Goal: Find specific page/section: Find specific page/section

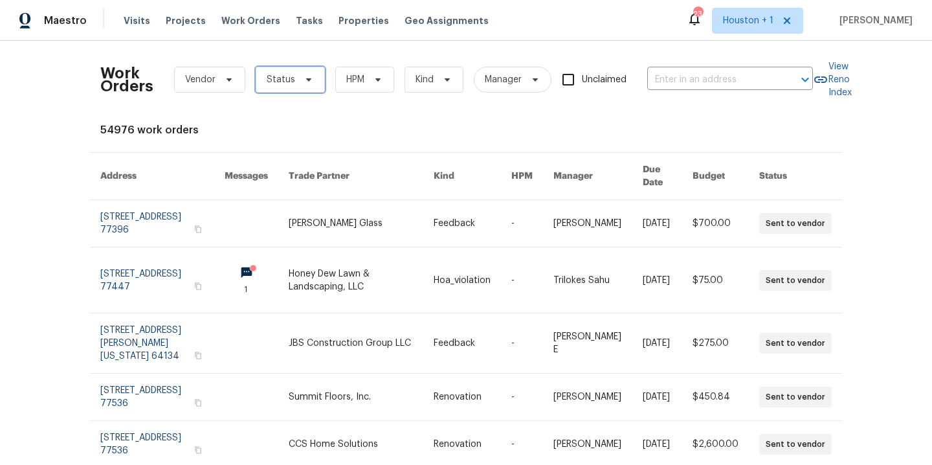
click at [304, 78] on icon at bounding box center [309, 79] width 10 height 10
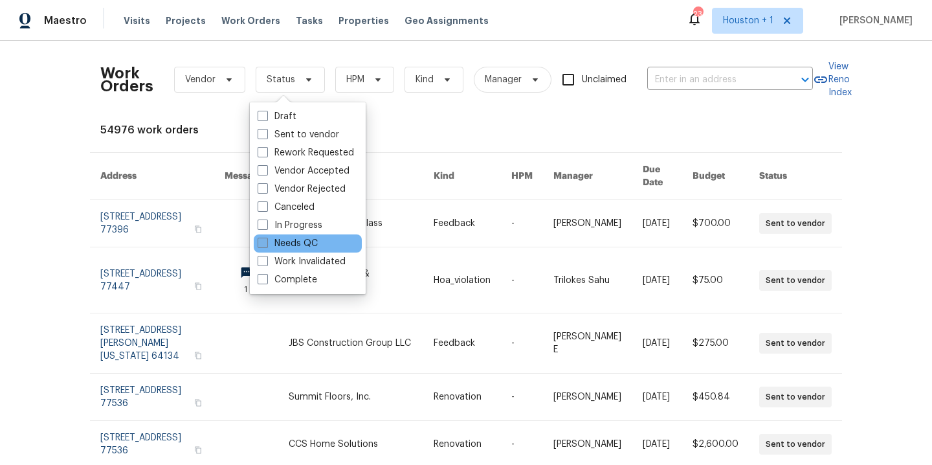
click at [311, 240] on label "Needs QC" at bounding box center [288, 243] width 60 height 13
click at [266, 240] on input "Needs QC" at bounding box center [262, 241] width 8 height 8
checkbox input "true"
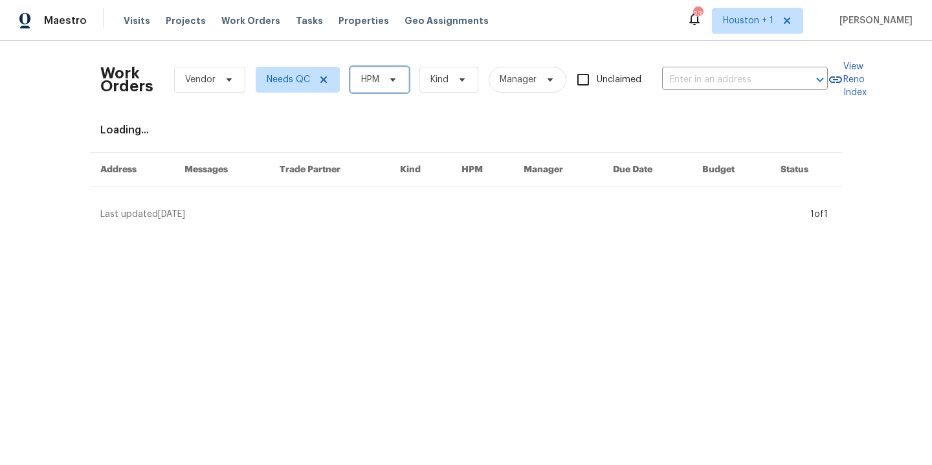
click at [364, 84] on span "HPM" at bounding box center [370, 79] width 18 height 13
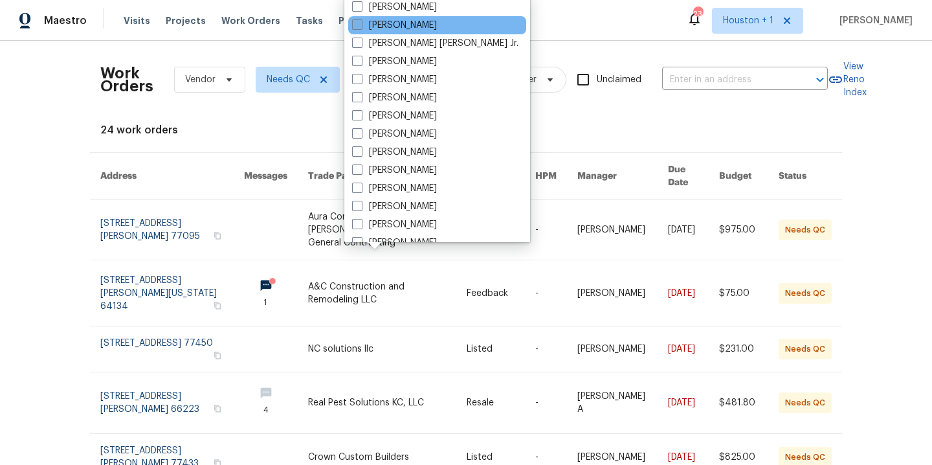
scroll to position [399, 0]
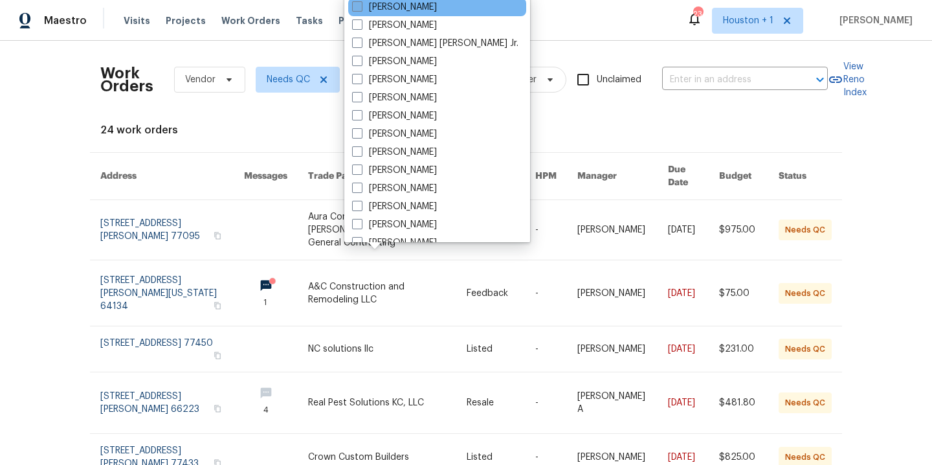
click at [407, 10] on label "[PERSON_NAME]" at bounding box center [394, 7] width 85 height 13
click at [361, 9] on input "[PERSON_NAME]" at bounding box center [356, 5] width 8 height 8
checkbox input "true"
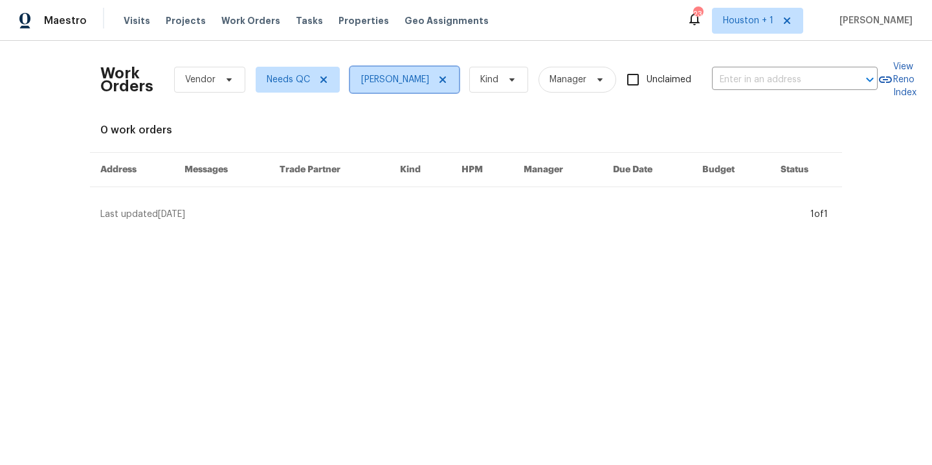
click at [438, 83] on icon at bounding box center [443, 79] width 10 height 10
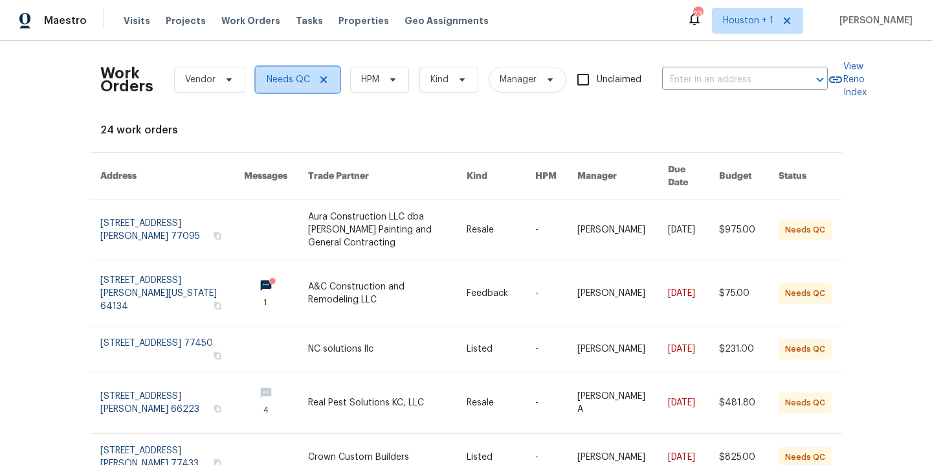
click at [306, 84] on span "Needs QC" at bounding box center [298, 80] width 84 height 26
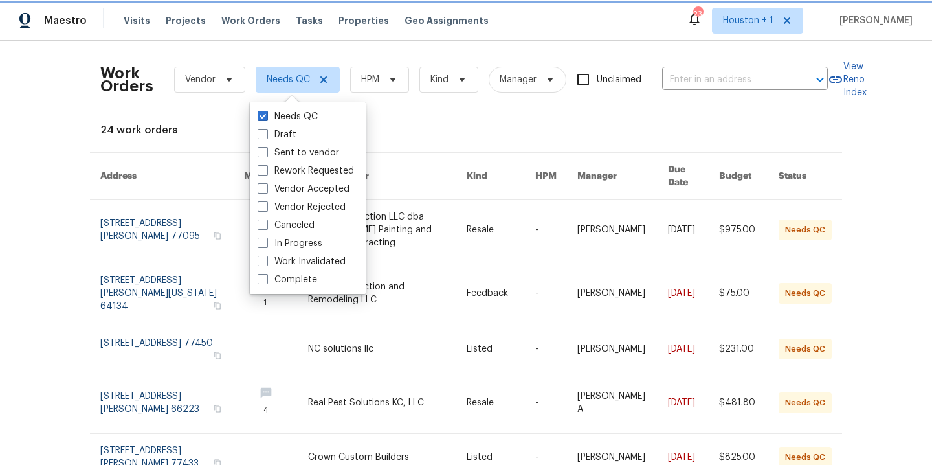
click at [319, 78] on icon at bounding box center [324, 79] width 10 height 10
checkbox input "false"
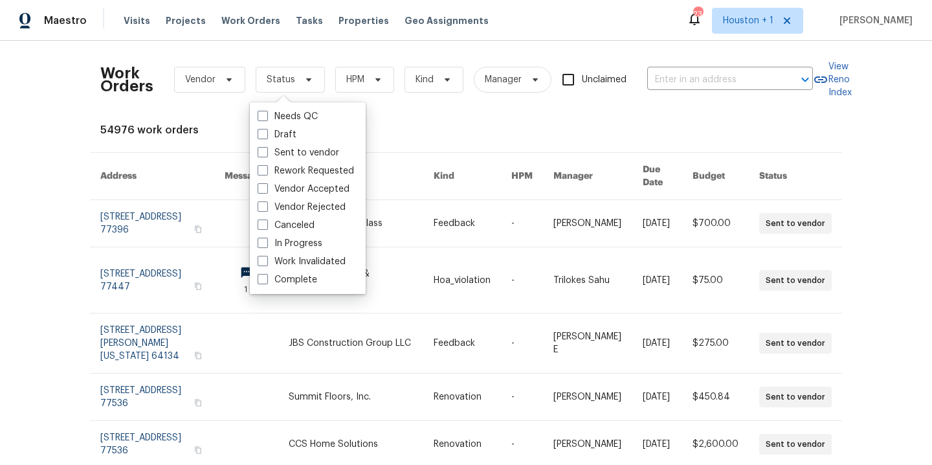
click at [15, 113] on div "Work Orders Vendor Status HPM Kind Manager Unclaimed ​ View Reno Index 54976 wo…" at bounding box center [466, 253] width 932 height 424
